Goal: Navigation & Orientation: Understand site structure

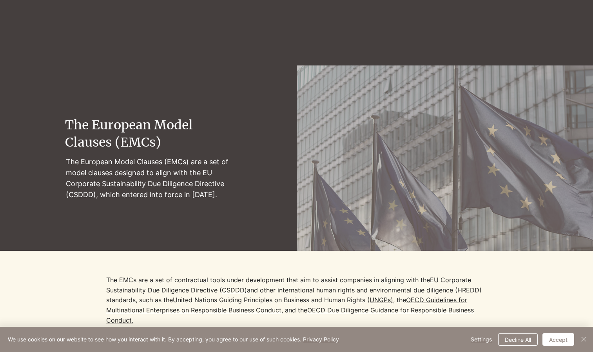
scroll to position [538, 0]
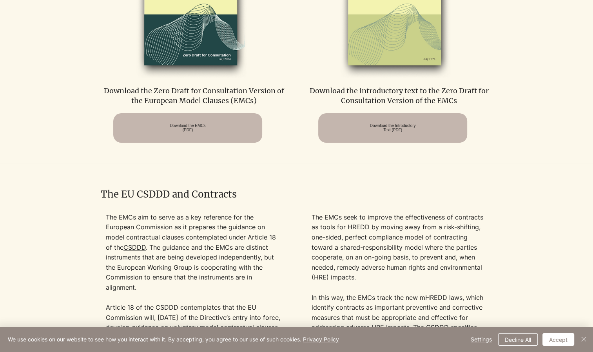
click at [570, 195] on div at bounding box center [296, 299] width 593 height 270
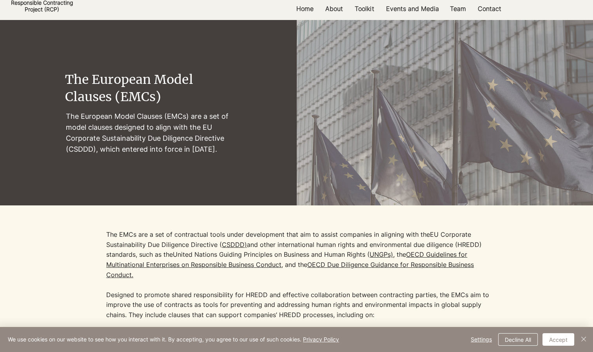
scroll to position [0, 0]
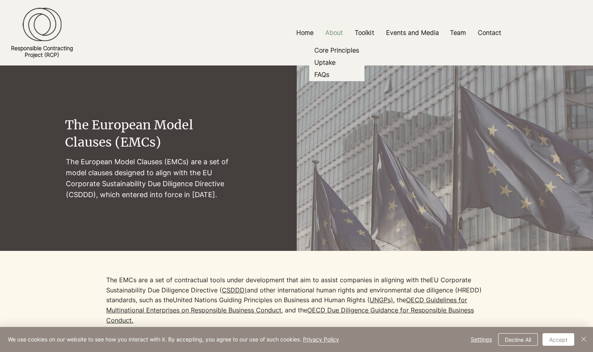
click at [328, 37] on p "About" at bounding box center [334, 33] width 25 height 18
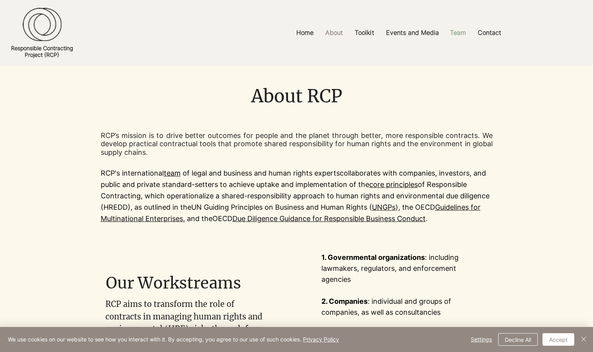
click at [454, 33] on p "Team" at bounding box center [458, 33] width 24 height 18
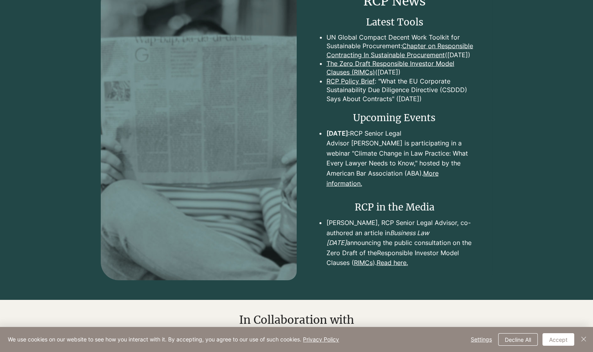
scroll to position [2267, 0]
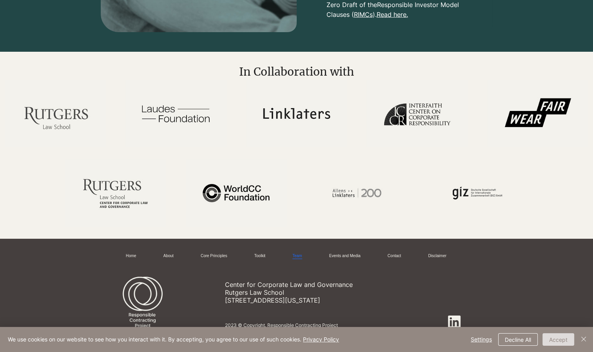
click at [555, 338] on button "Accept" at bounding box center [559, 339] width 32 height 13
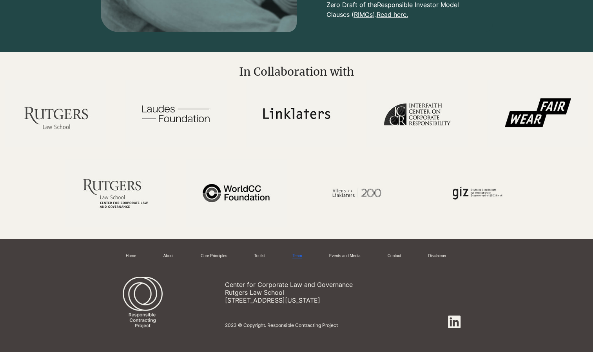
click at [555, 338] on div at bounding box center [296, 295] width 593 height 113
click at [129, 253] on link "Home" at bounding box center [131, 256] width 11 height 6
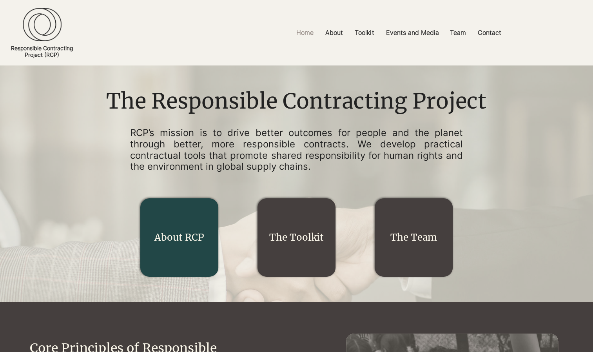
click at [174, 219] on div "main content" at bounding box center [179, 237] width 78 height 78
click at [184, 236] on link "About RCP" at bounding box center [179, 237] width 50 height 12
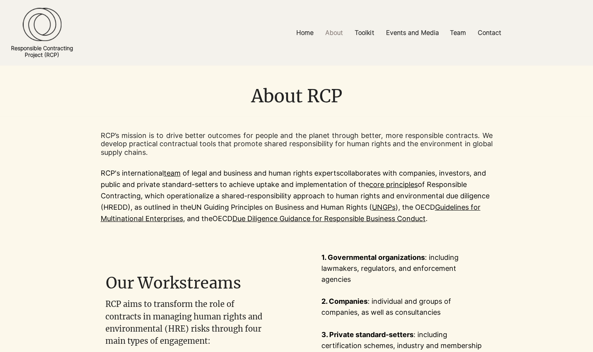
click at [260, 331] on span "RCP aims to transform the role of contracts in managing human rights and enviro…" at bounding box center [183, 322] width 157 height 47
click at [360, 49] on p "Model Clauses" at bounding box center [351, 50] width 49 height 12
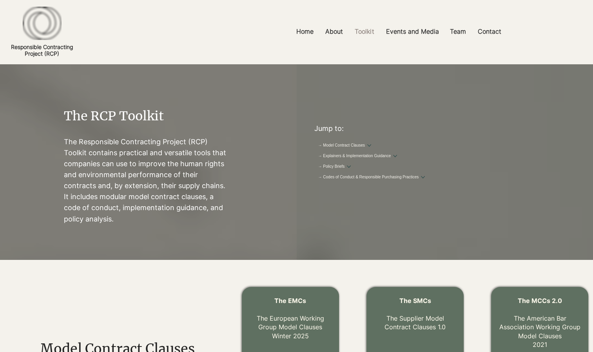
scroll to position [342, 0]
